Goal: Information Seeking & Learning: Learn about a topic

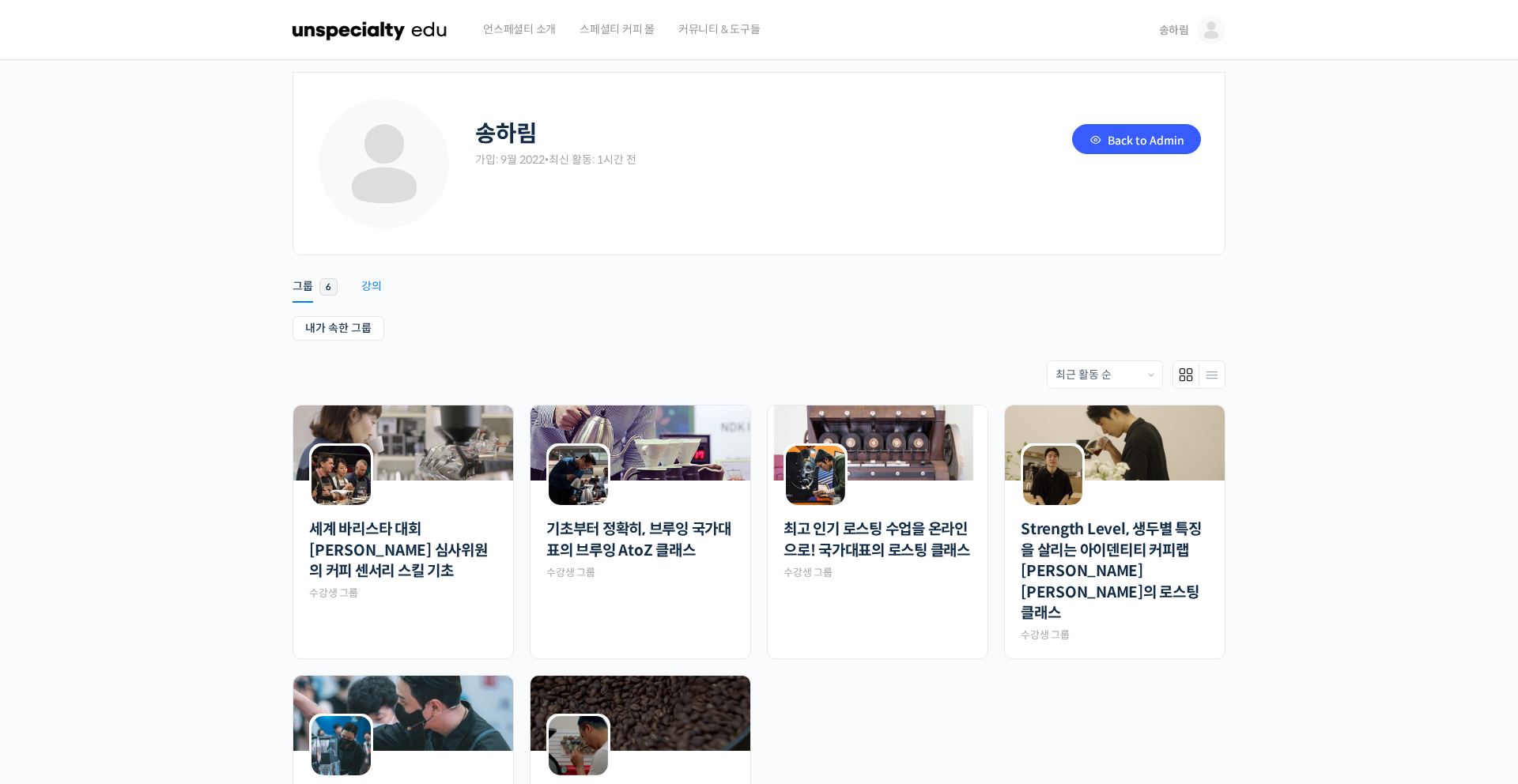
click at [381, 287] on div "강의" at bounding box center [371, 290] width 21 height 24
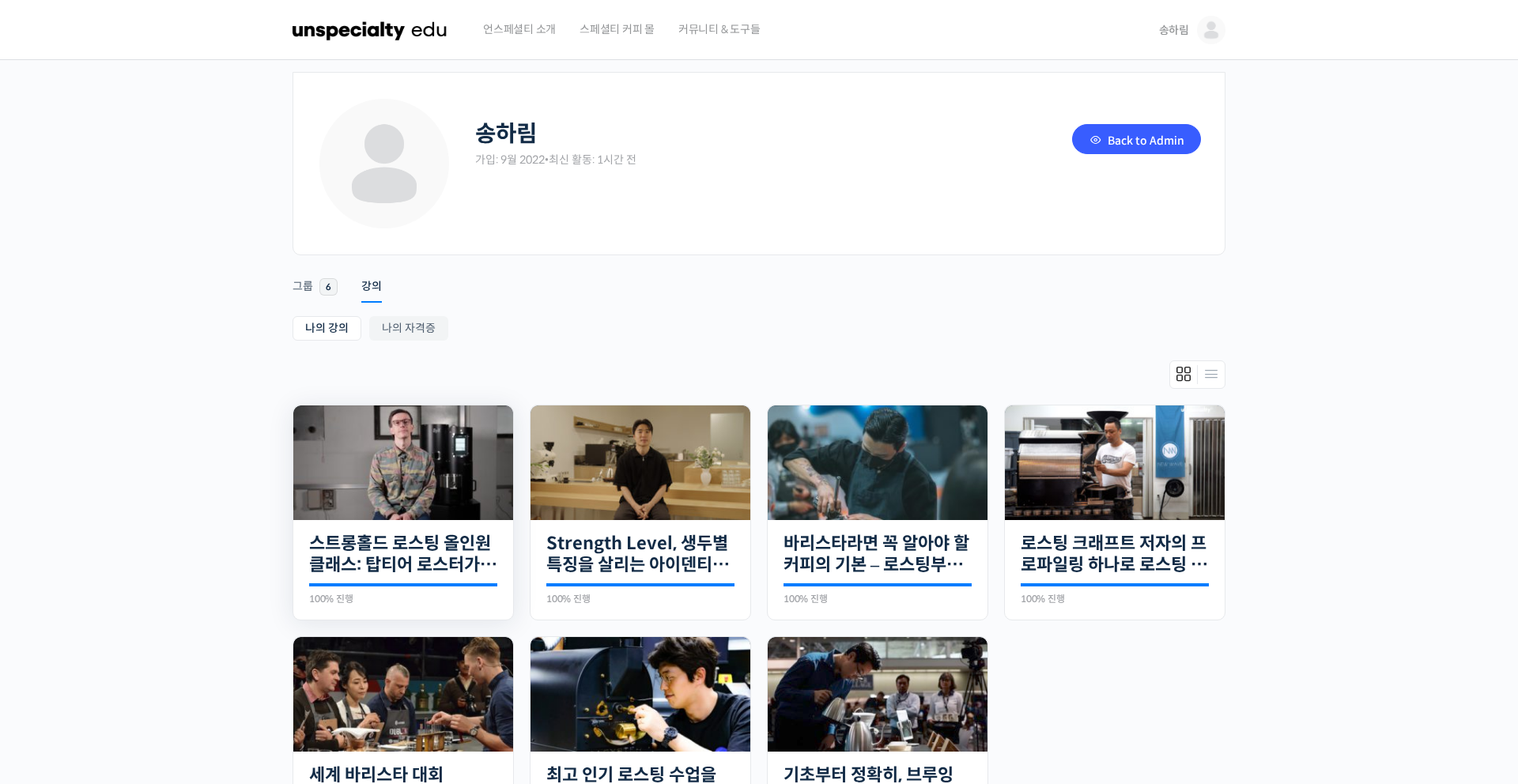
click at [409, 444] on img at bounding box center [403, 462] width 220 height 115
click at [1138, 129] on link "Back to Admin" at bounding box center [1135, 138] width 129 height 30
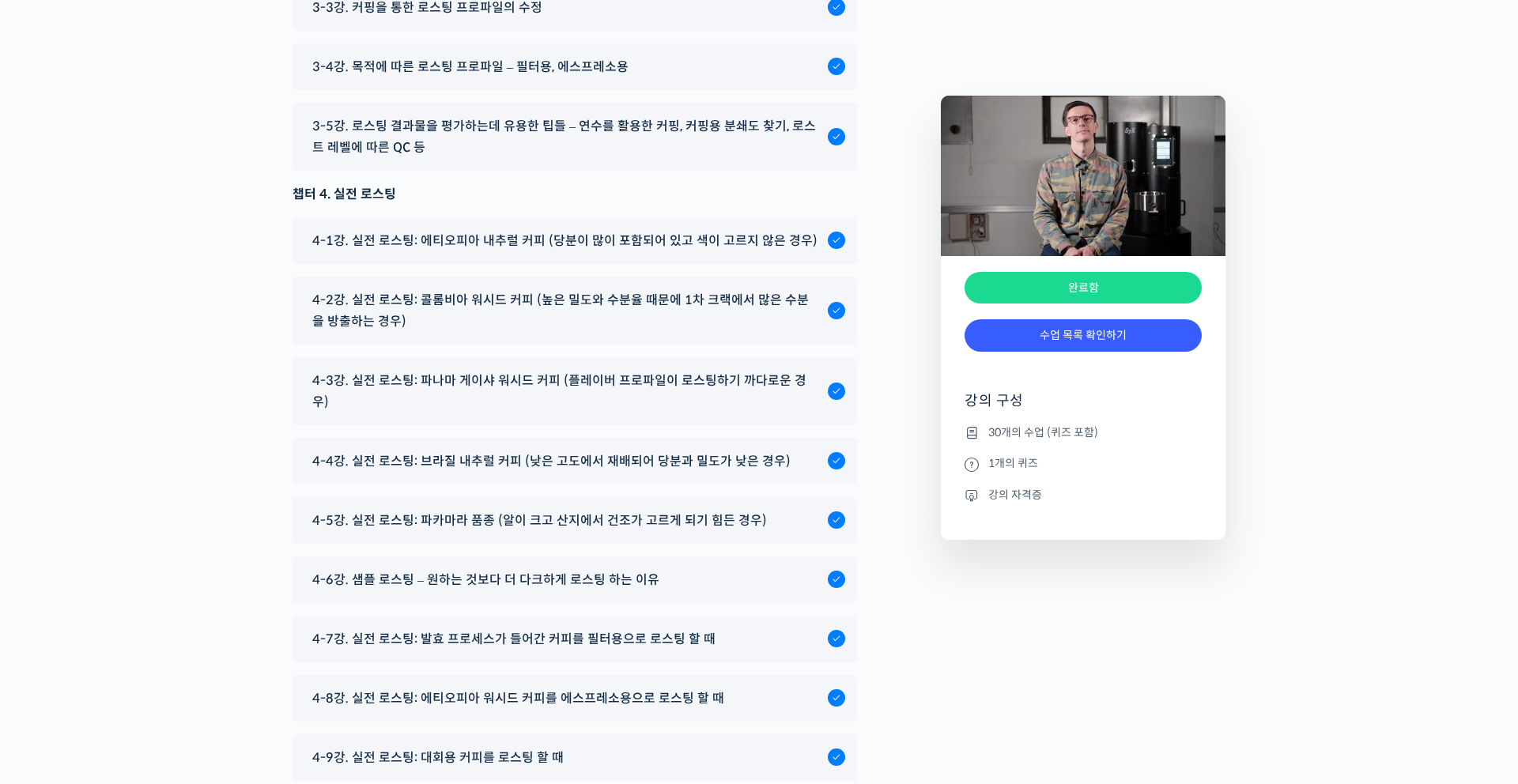
scroll to position [9004, 0]
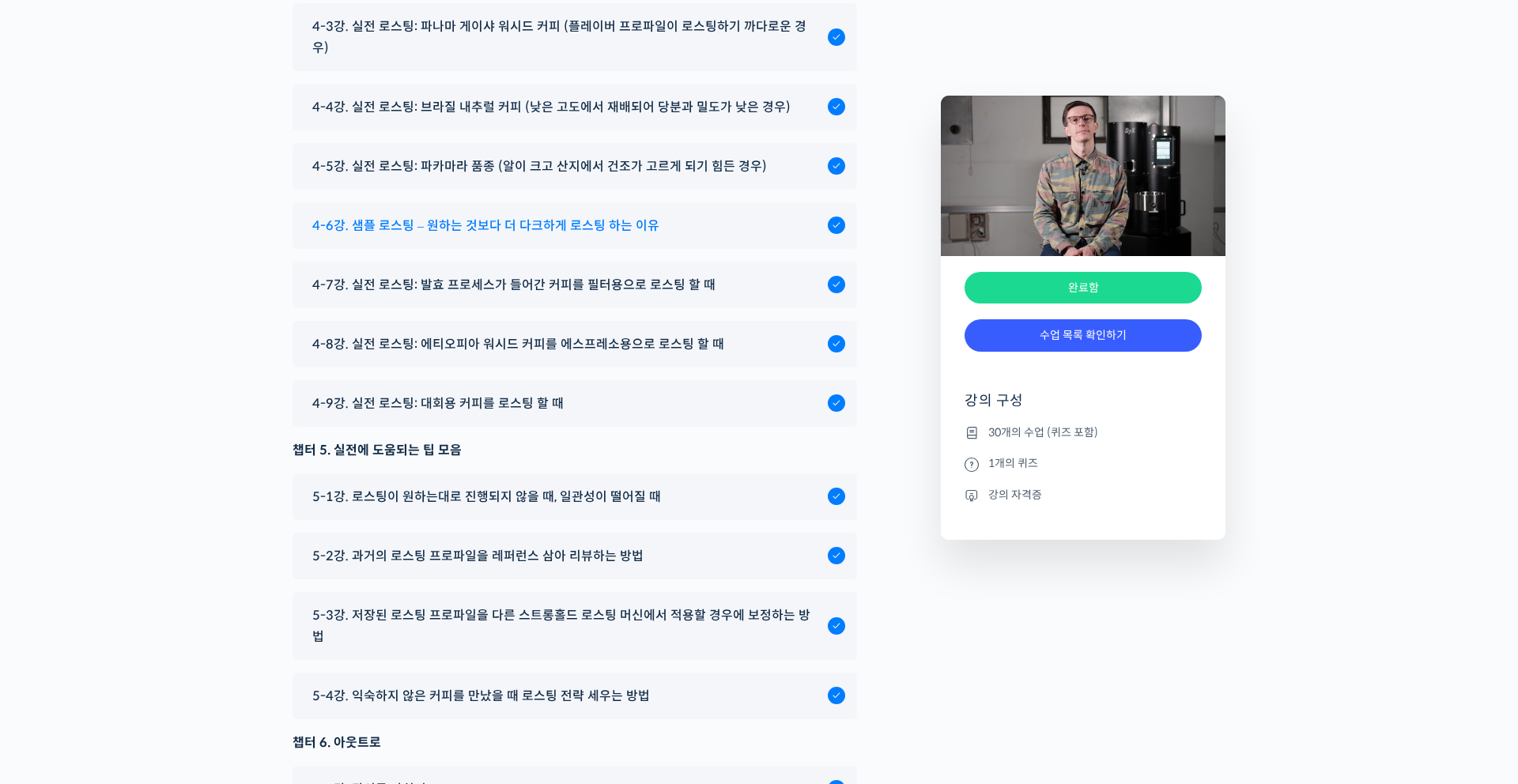
click at [523, 236] on span "4-6강. 샘플 로스팅 – 원하는 것보다 더 다크하게 로스팅 하는 이유" at bounding box center [486, 226] width 347 height 22
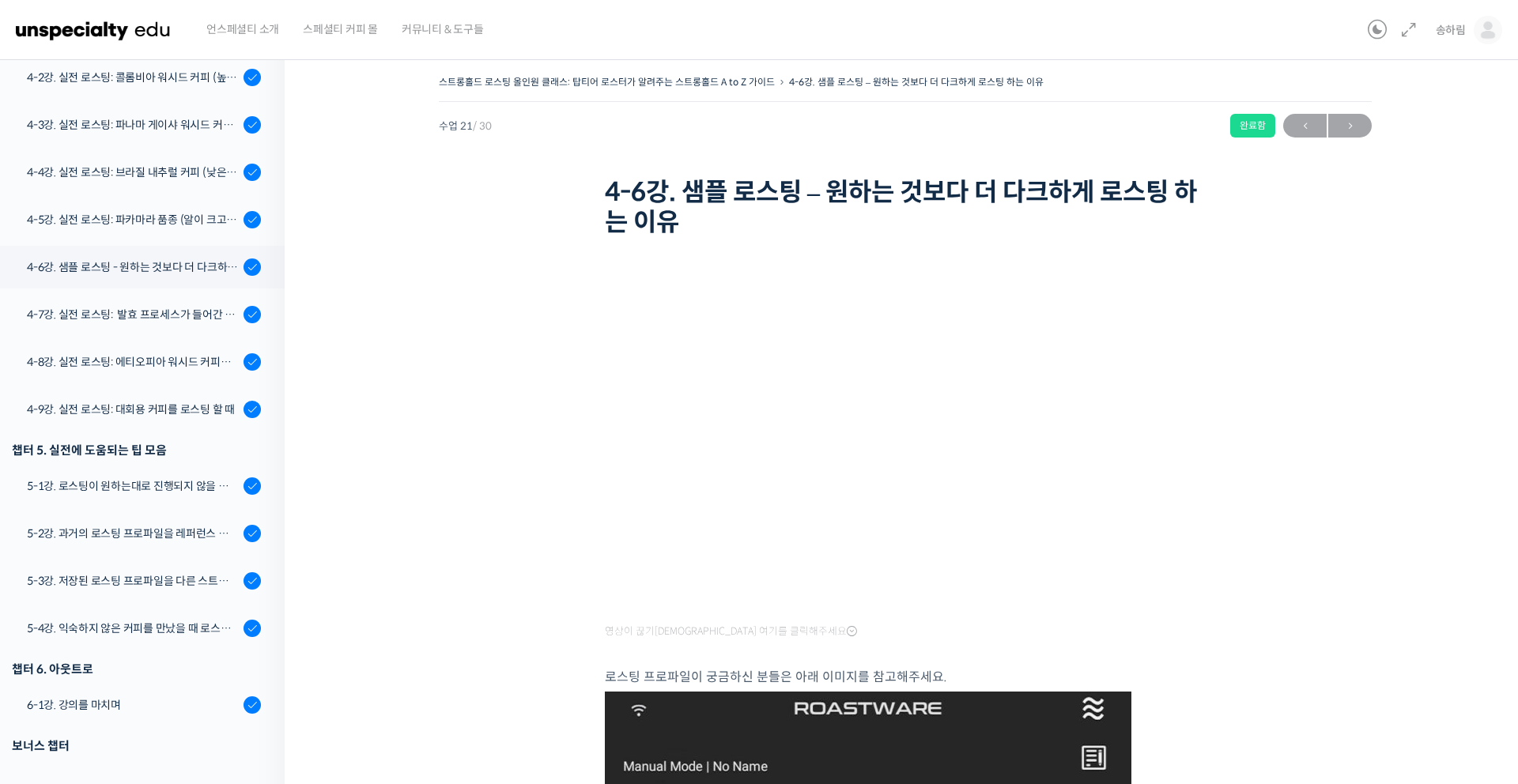
scroll to position [1259, 0]
